Goal: Navigation & Orientation: Find specific page/section

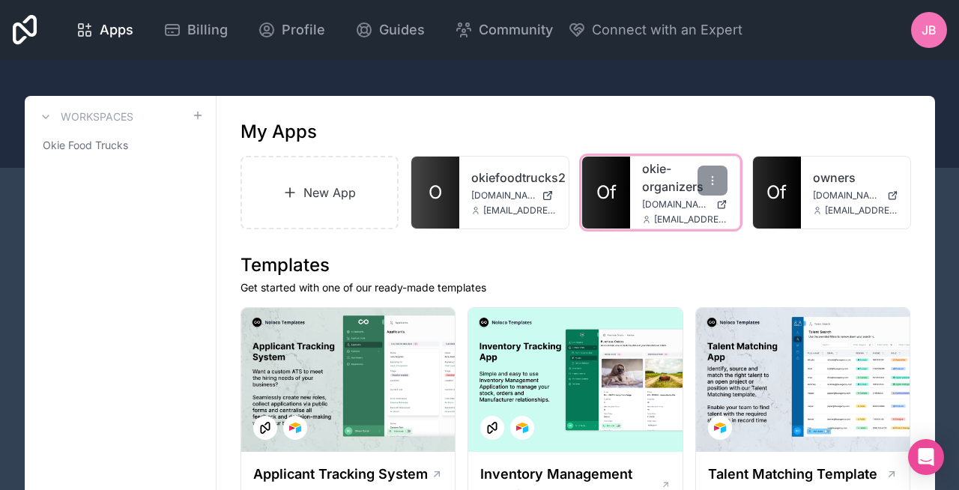
click at [617, 196] on link "Of" at bounding box center [606, 193] width 48 height 72
click at [585, 186] on link "Of" at bounding box center [606, 193] width 48 height 72
